Goal: Check status: Check status

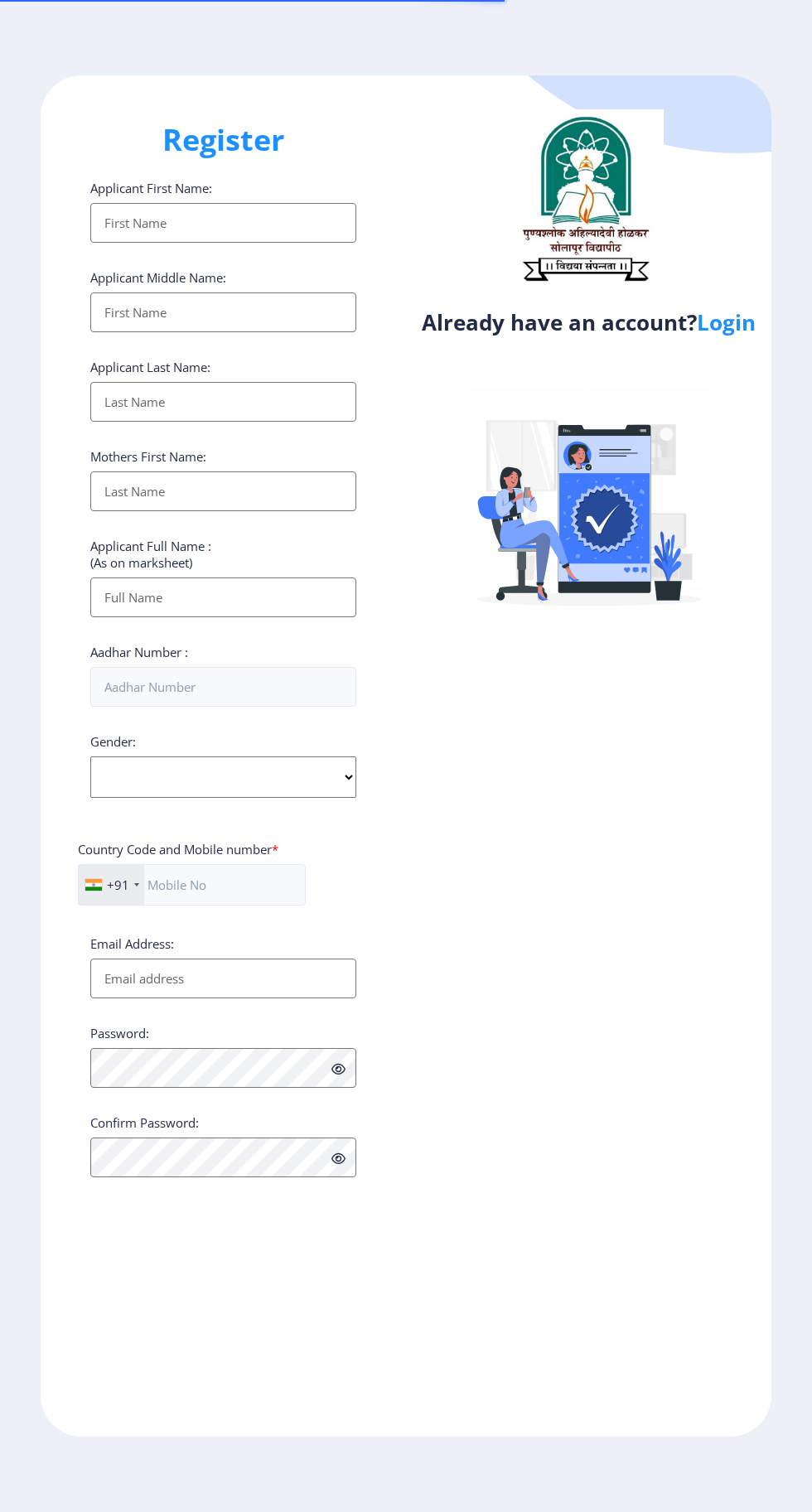
select select
click at [737, 333] on link "Login" at bounding box center [726, 322] width 59 height 30
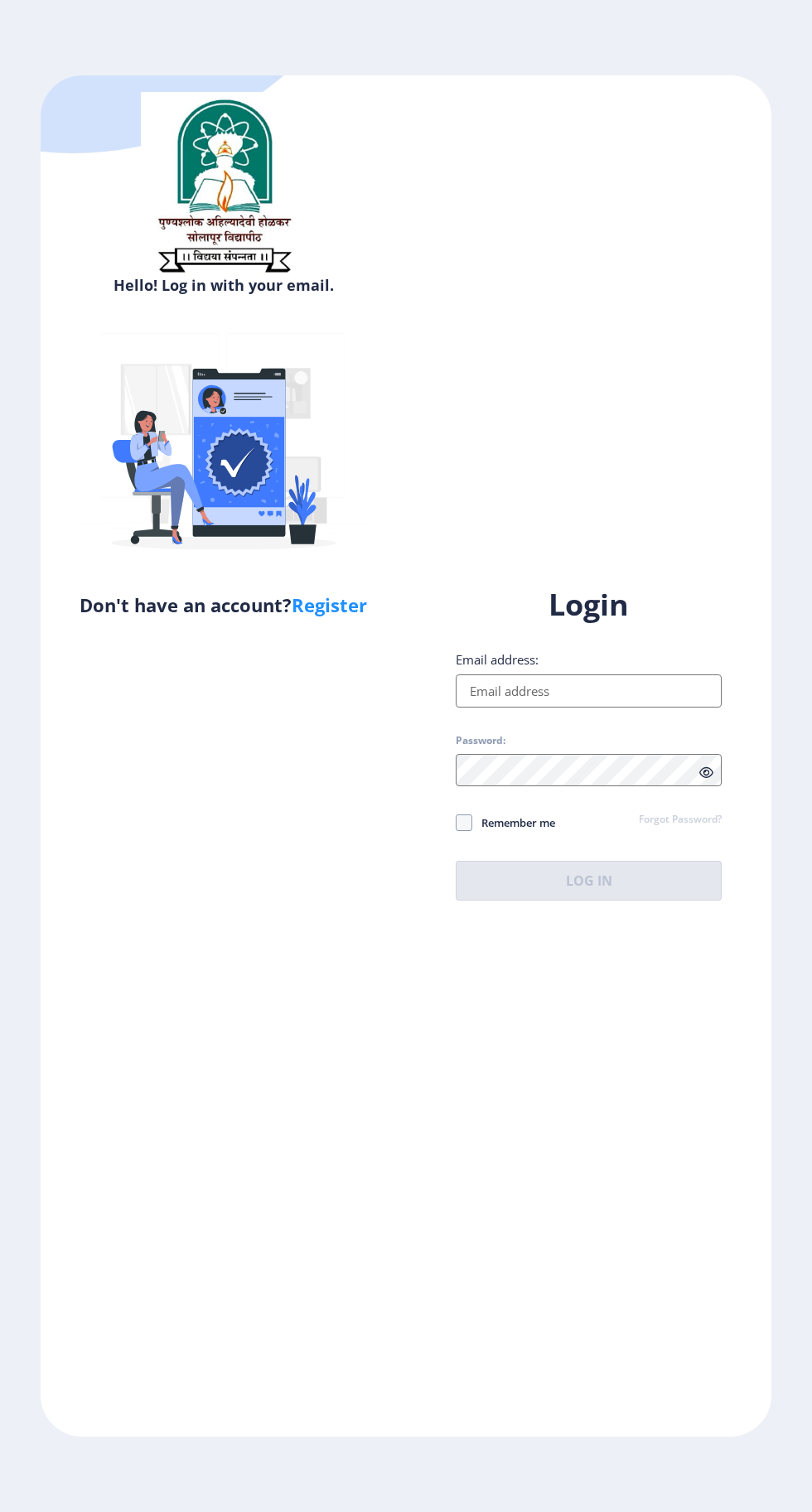
click at [645, 707] on input "Email address:" at bounding box center [588, 691] width 266 height 33
type input "[EMAIL_ADDRESS][DOMAIN_NAME]"
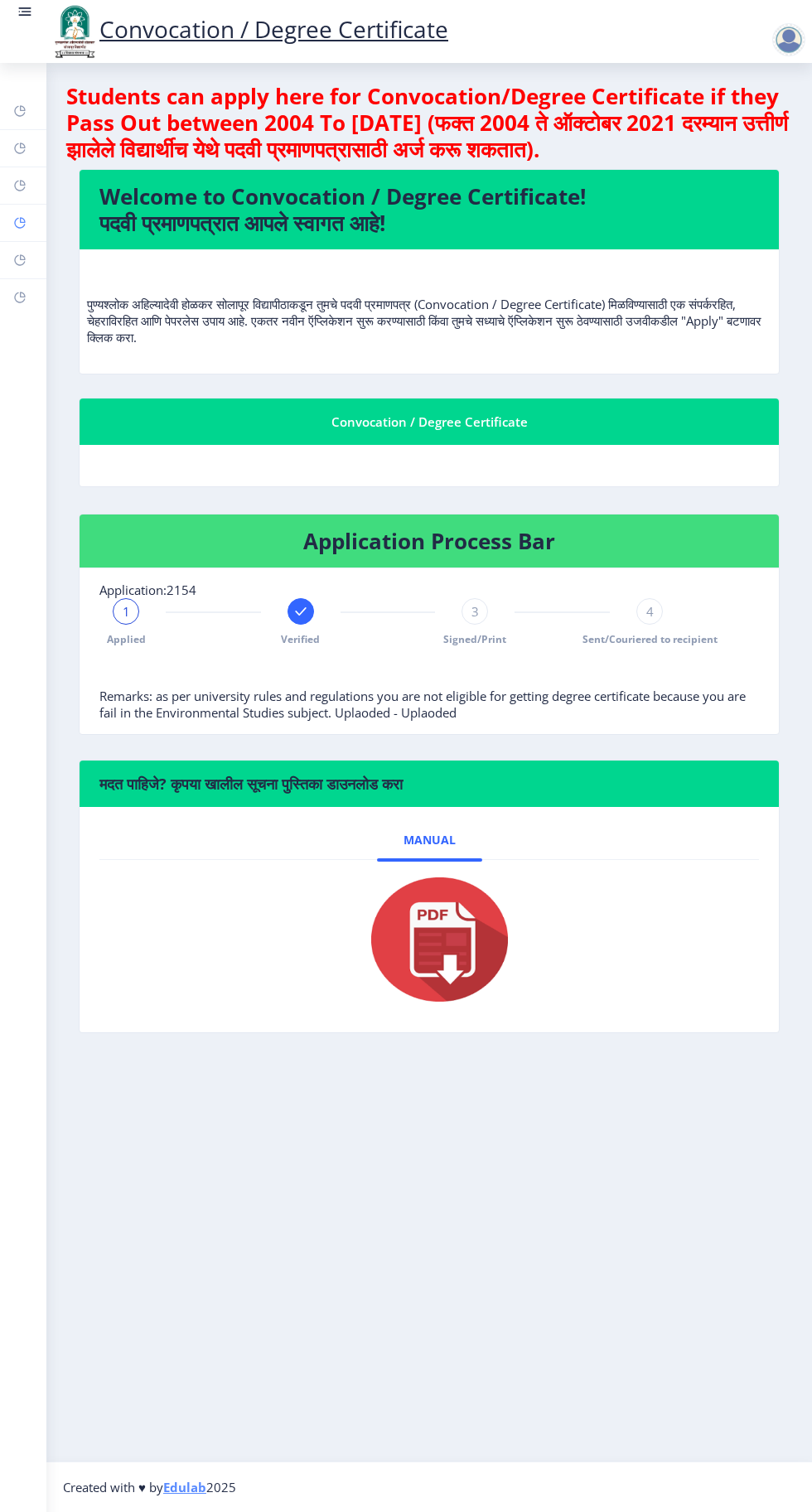
click at [0, 238] on link "Myapplication" at bounding box center [23, 223] width 46 height 37
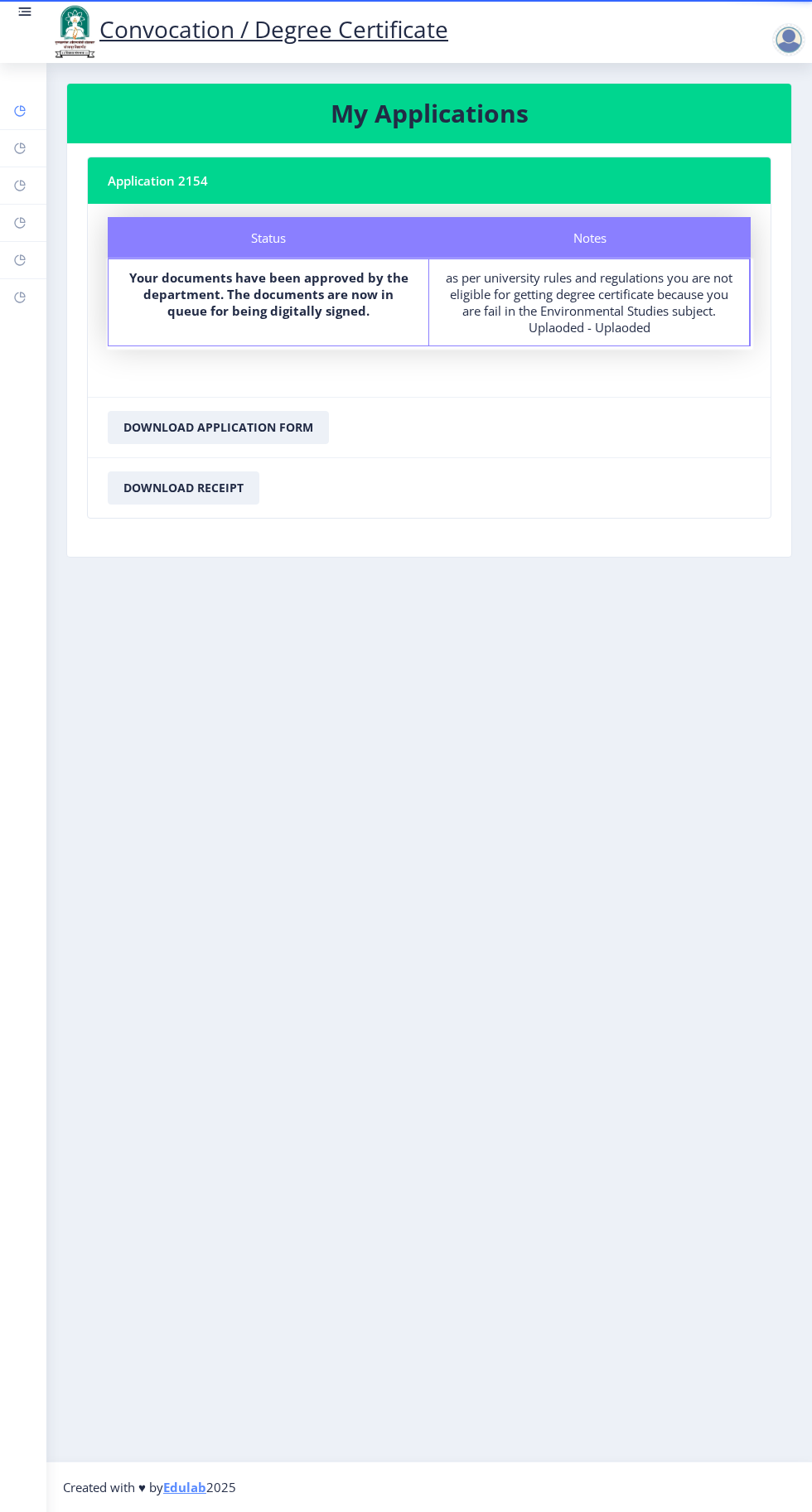
click at [18, 111] on rect at bounding box center [19, 111] width 13 height 13
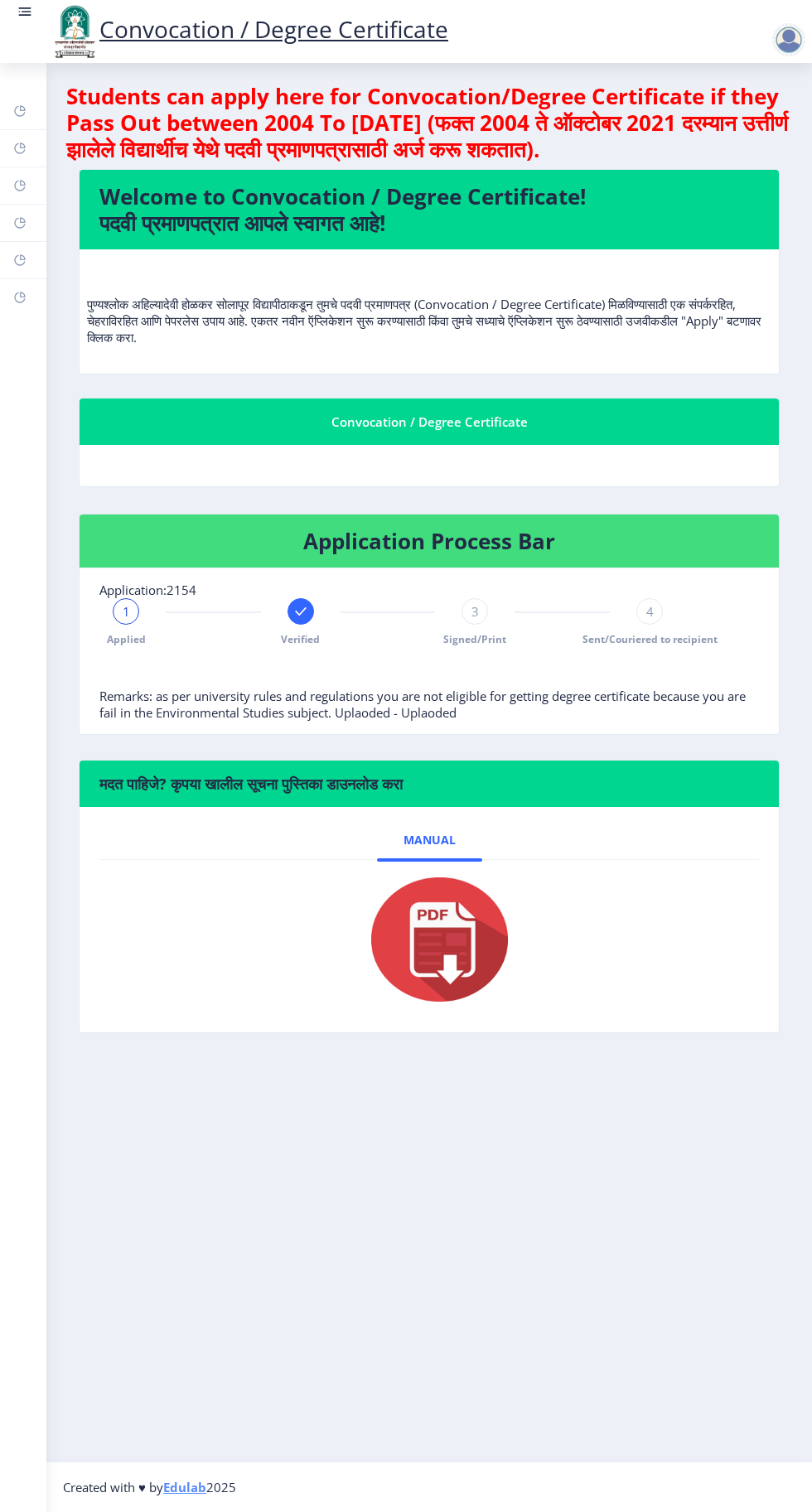
click at [472, 607] on span "3" at bounding box center [475, 610] width 8 height 16
click at [721, 607] on div "Applied Verified 3 Signed/Print 4 Sent/Couriered to recipient" at bounding box center [429, 643] width 659 height 89
click at [745, 631] on div "Applied Verified 3 Signed/Print 4 Sent/Couriered to recipient" at bounding box center [429, 643] width 659 height 89
click at [738, 641] on div "Applied Verified 3 Signed/Print 4 Sent/Couriered to recipient" at bounding box center [429, 643] width 659 height 89
click at [773, 45] on div at bounding box center [792, 39] width 39 height 33
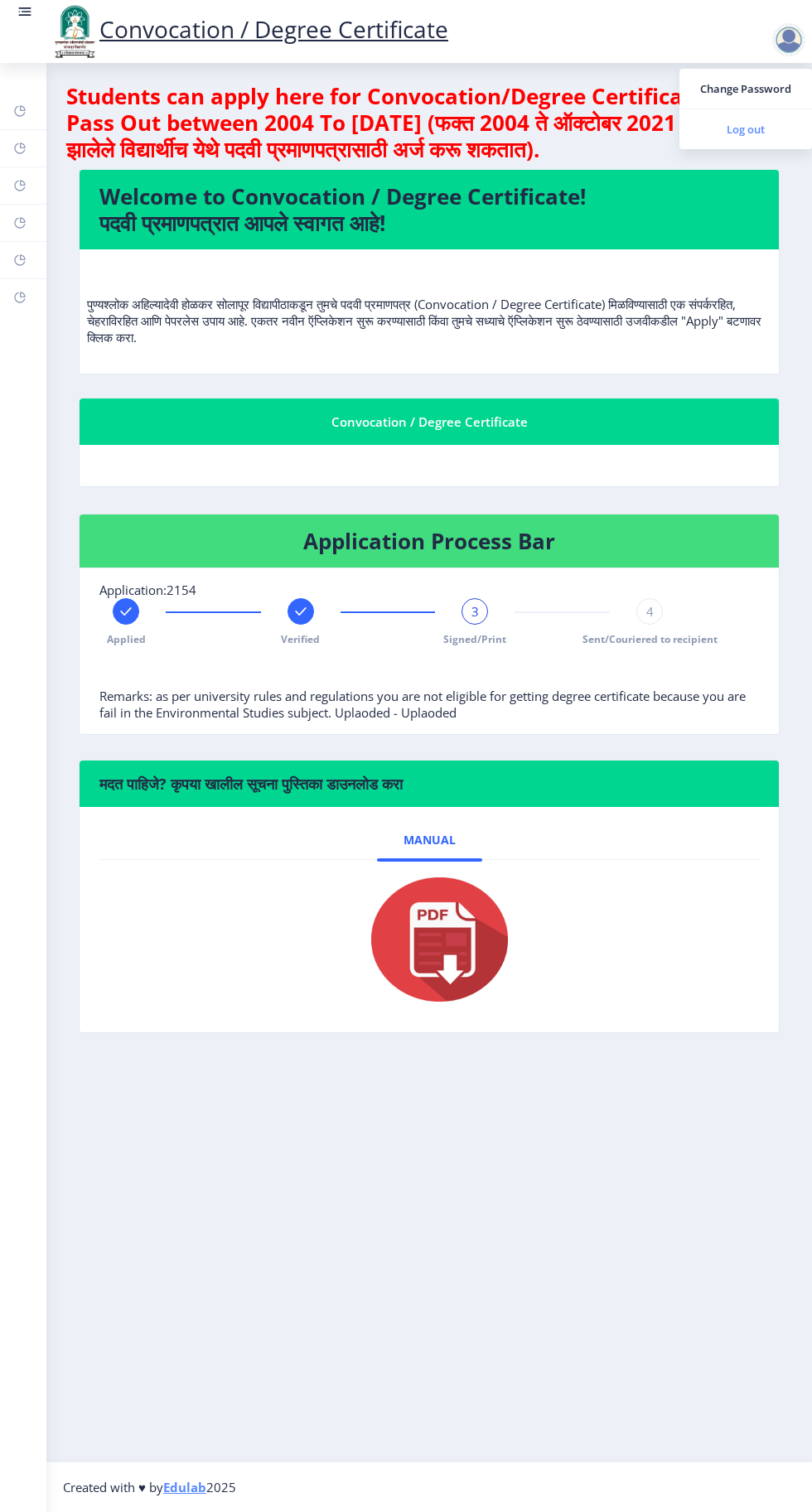
click at [752, 136] on span "Log out" at bounding box center [746, 129] width 106 height 20
